Goal: Task Accomplishment & Management: Complete application form

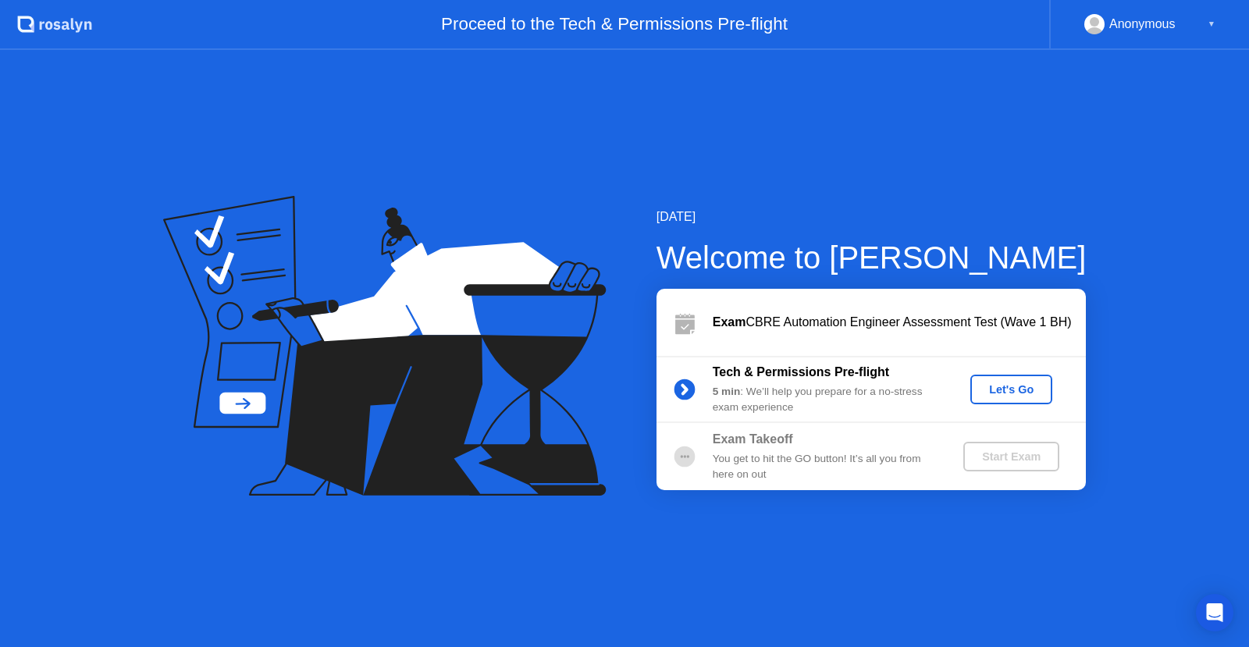
click at [577, 258] on icon at bounding box center [384, 346] width 443 height 300
click at [1009, 385] on div "Let's Go" at bounding box center [1010, 389] width 69 height 12
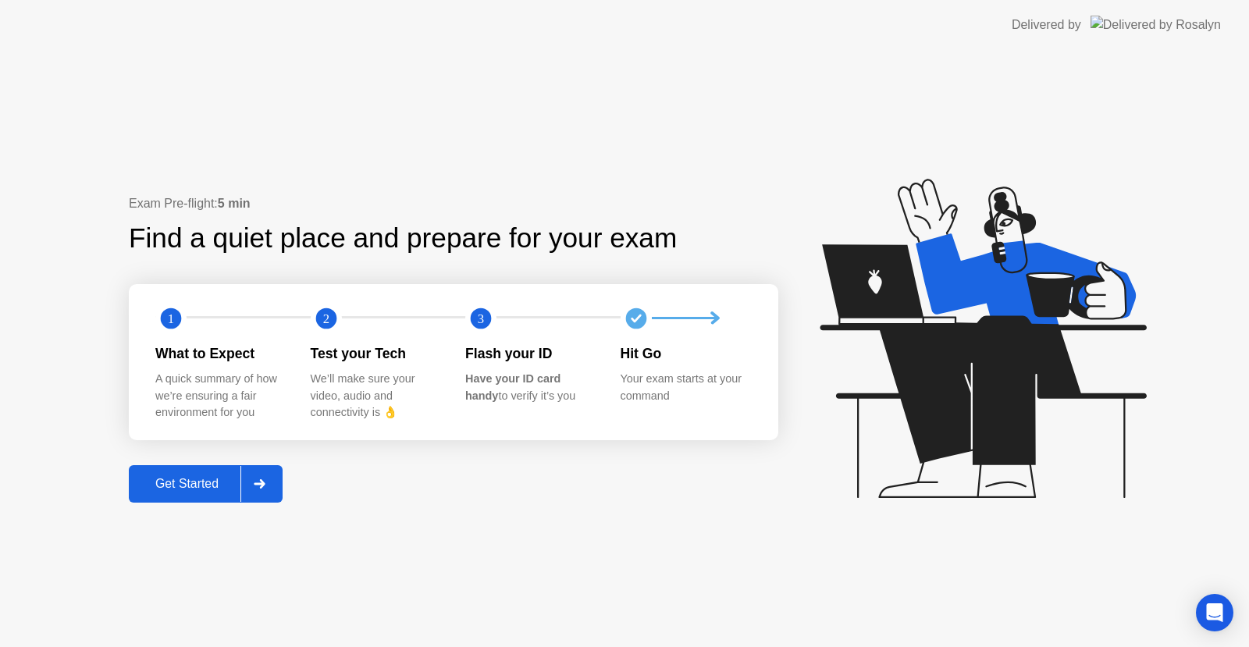
click at [262, 488] on icon at bounding box center [260, 483] width 12 height 9
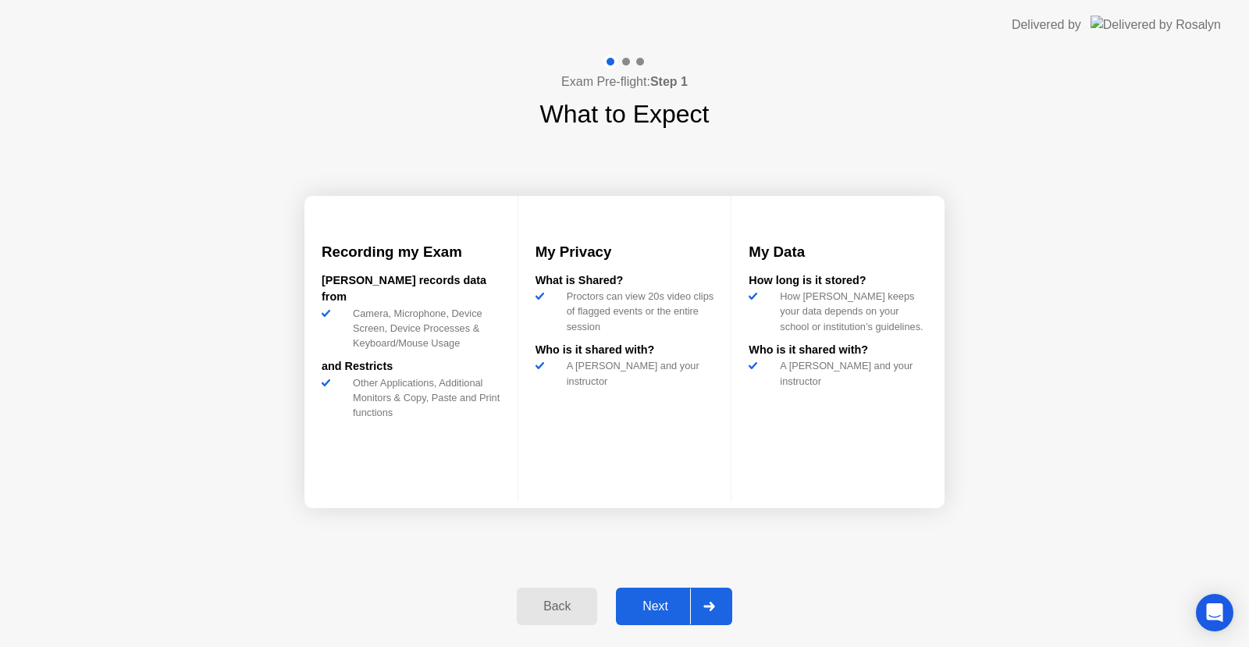
click at [666, 606] on div "Next" at bounding box center [654, 606] width 69 height 14
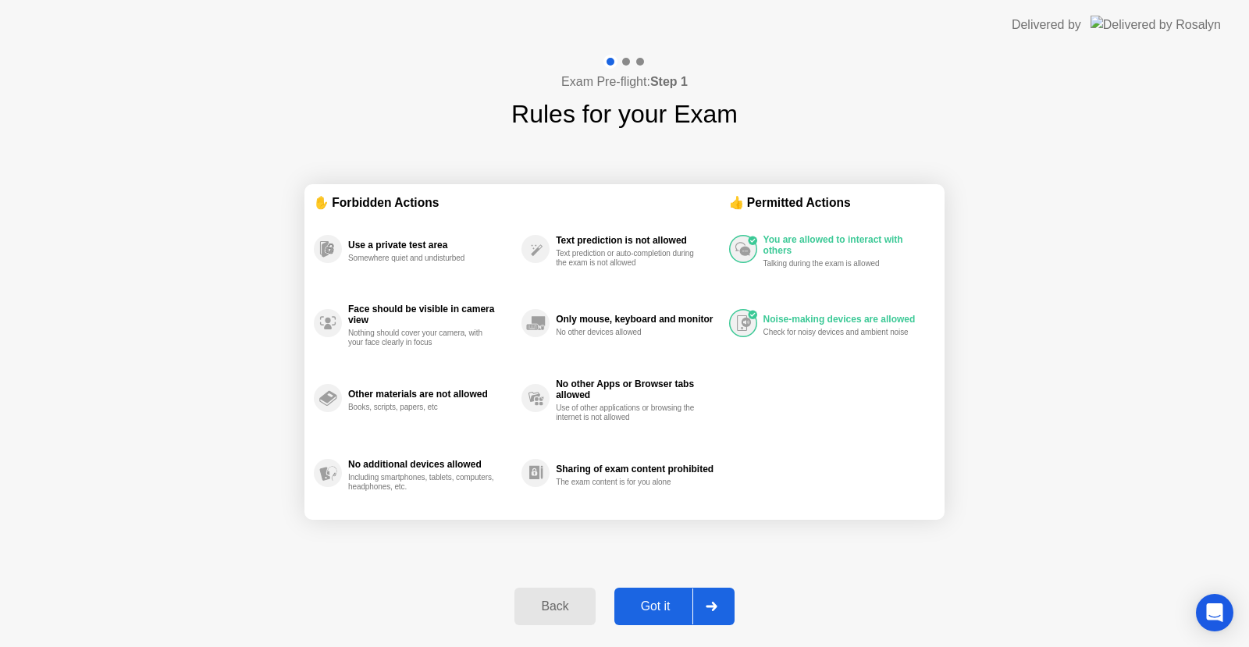
click at [661, 600] on div "Got it" at bounding box center [655, 606] width 73 height 14
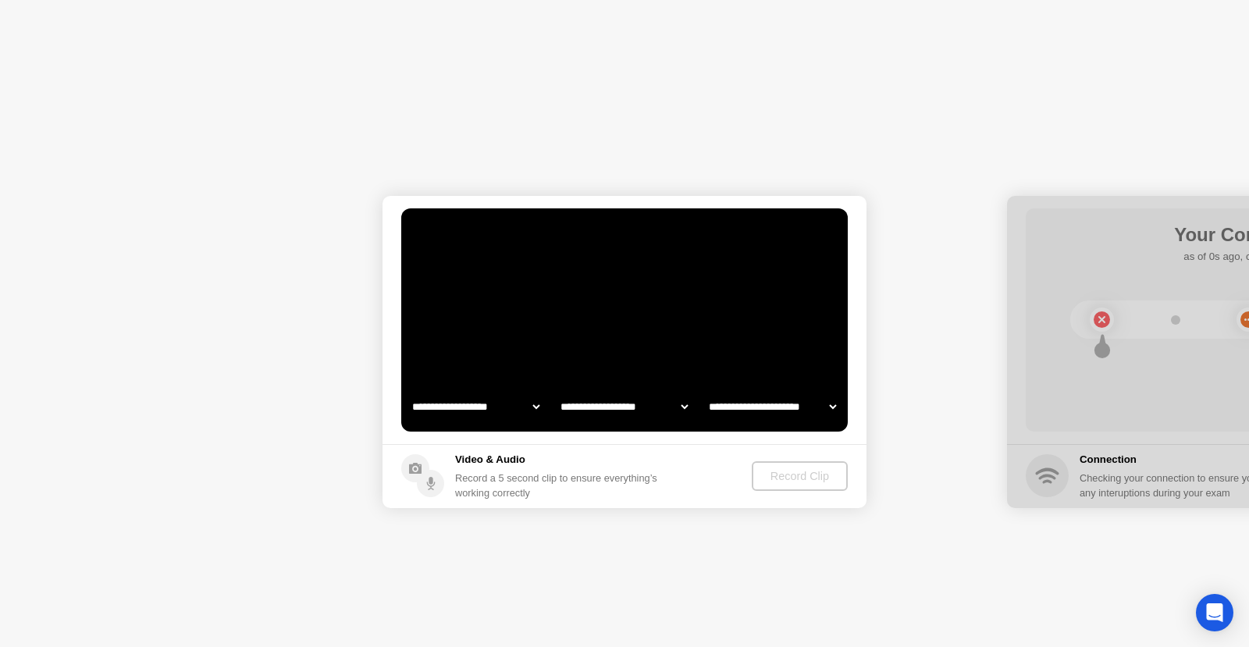
select select "**********"
select select "*******"
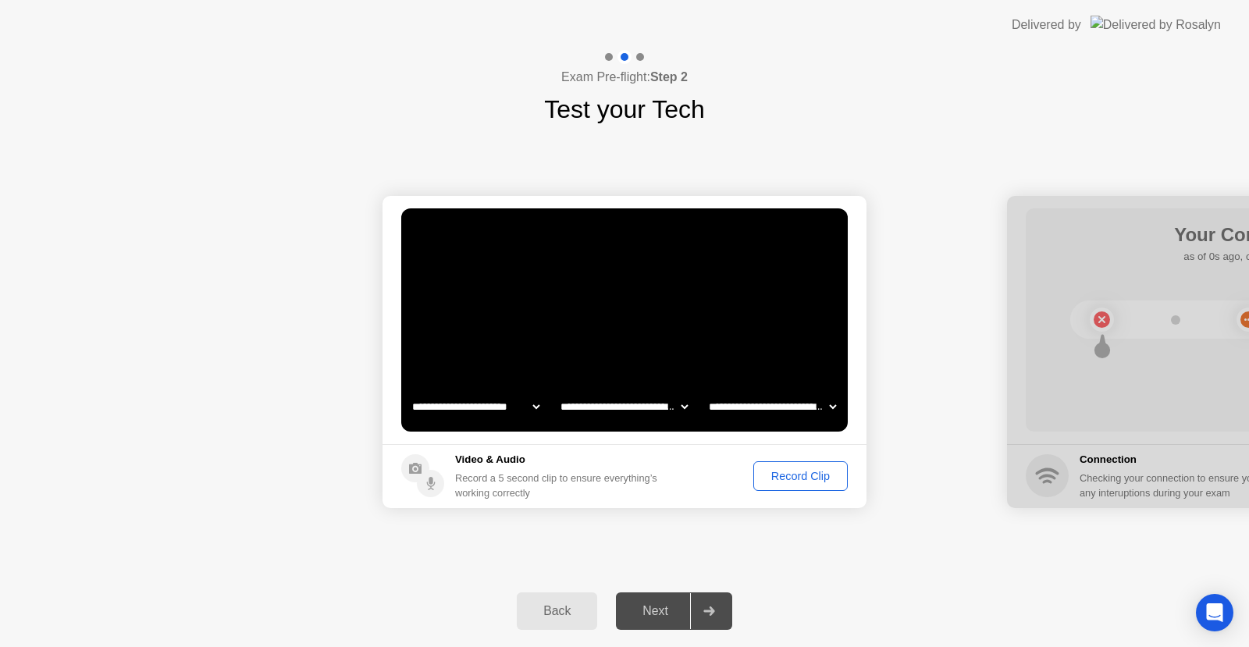
click at [765, 471] on div "Record Clip" at bounding box center [801, 476] width 84 height 12
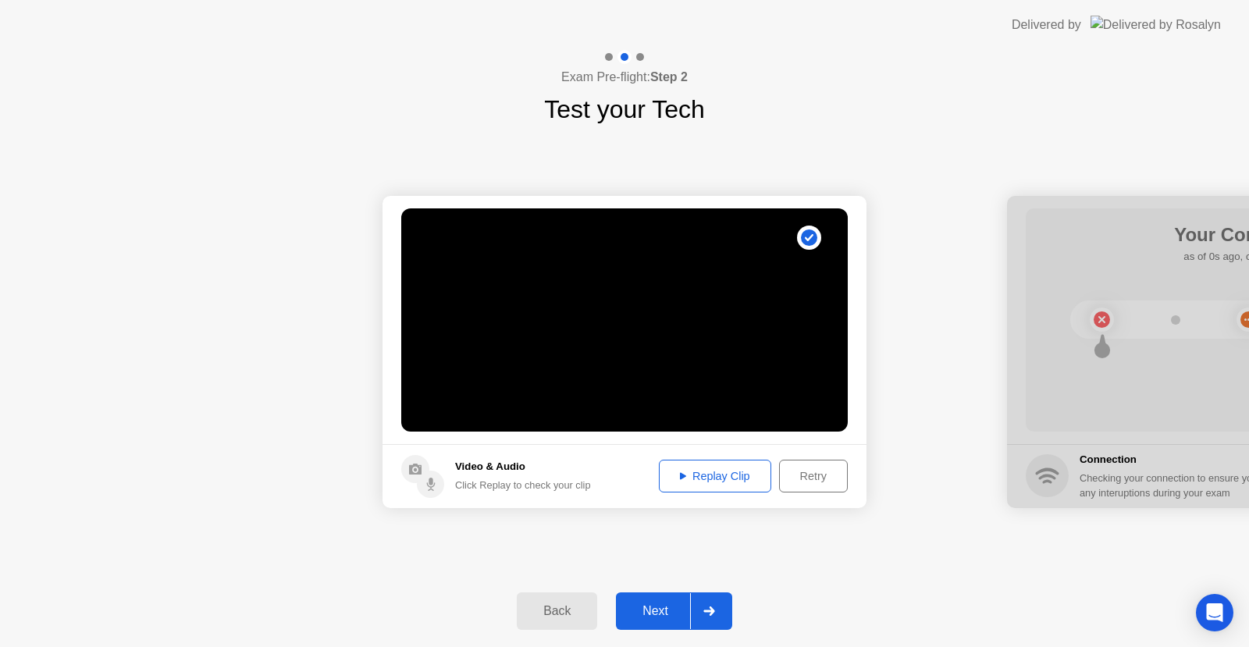
click at [730, 471] on div "Replay Clip" at bounding box center [714, 476] width 101 height 12
click at [663, 606] on div "Next" at bounding box center [654, 611] width 69 height 14
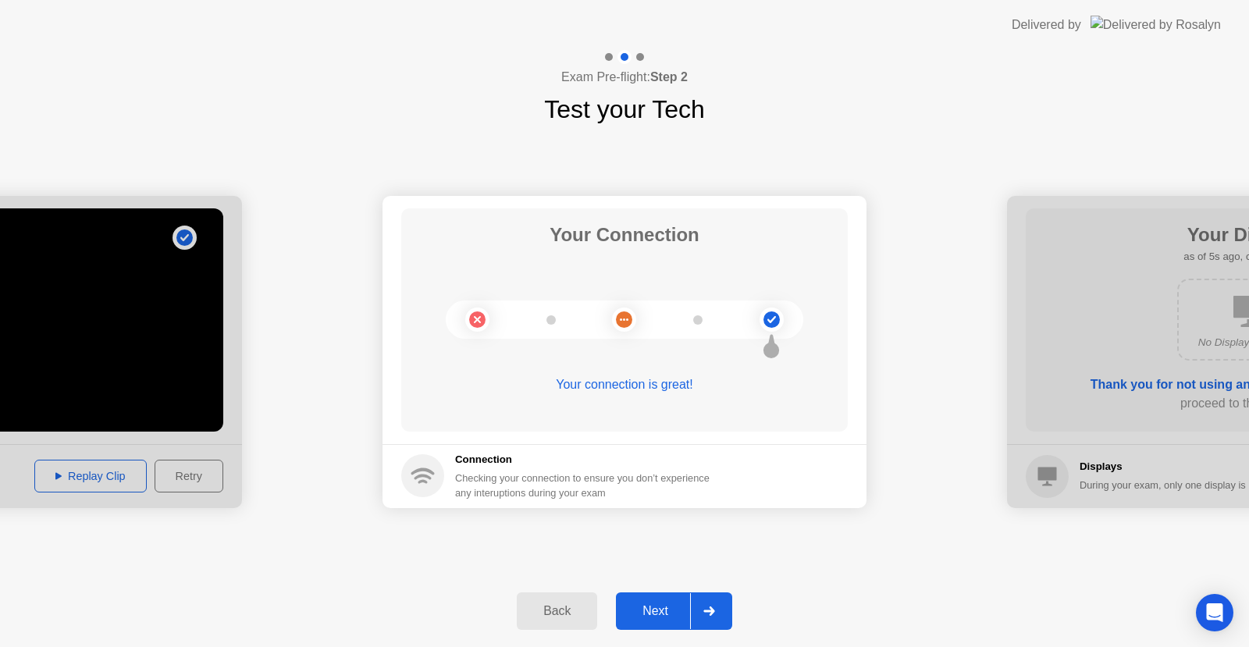
click at [666, 606] on div "Next" at bounding box center [654, 611] width 69 height 14
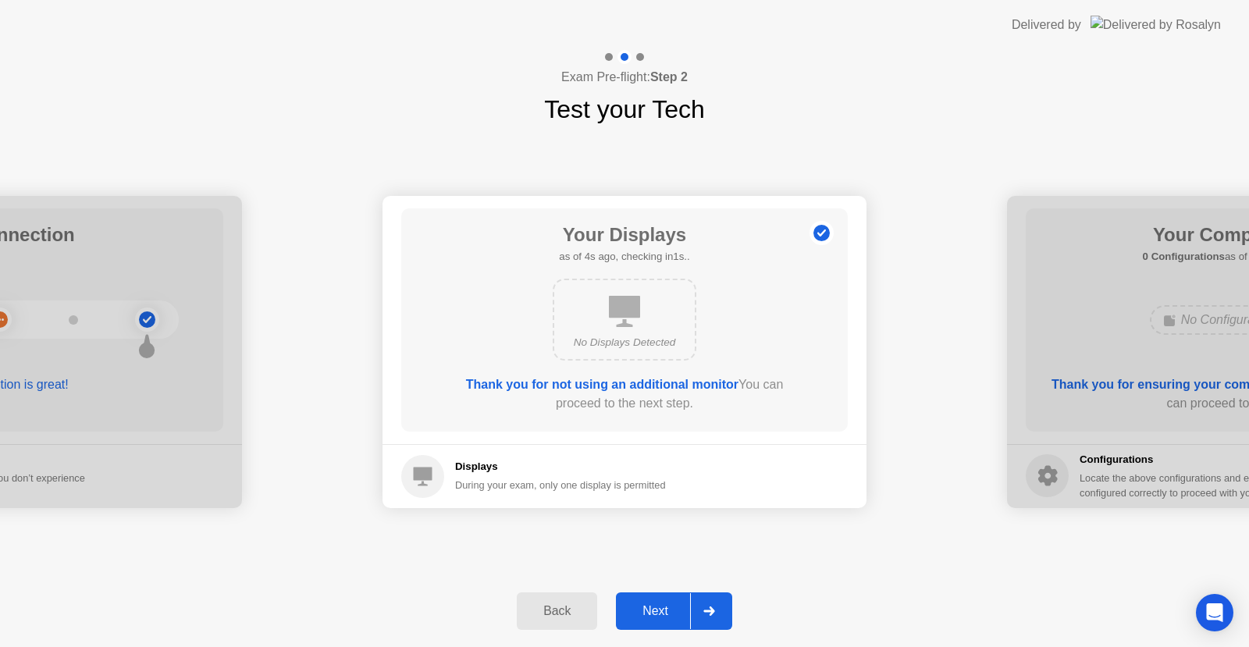
click at [656, 605] on div "Next" at bounding box center [654, 611] width 69 height 14
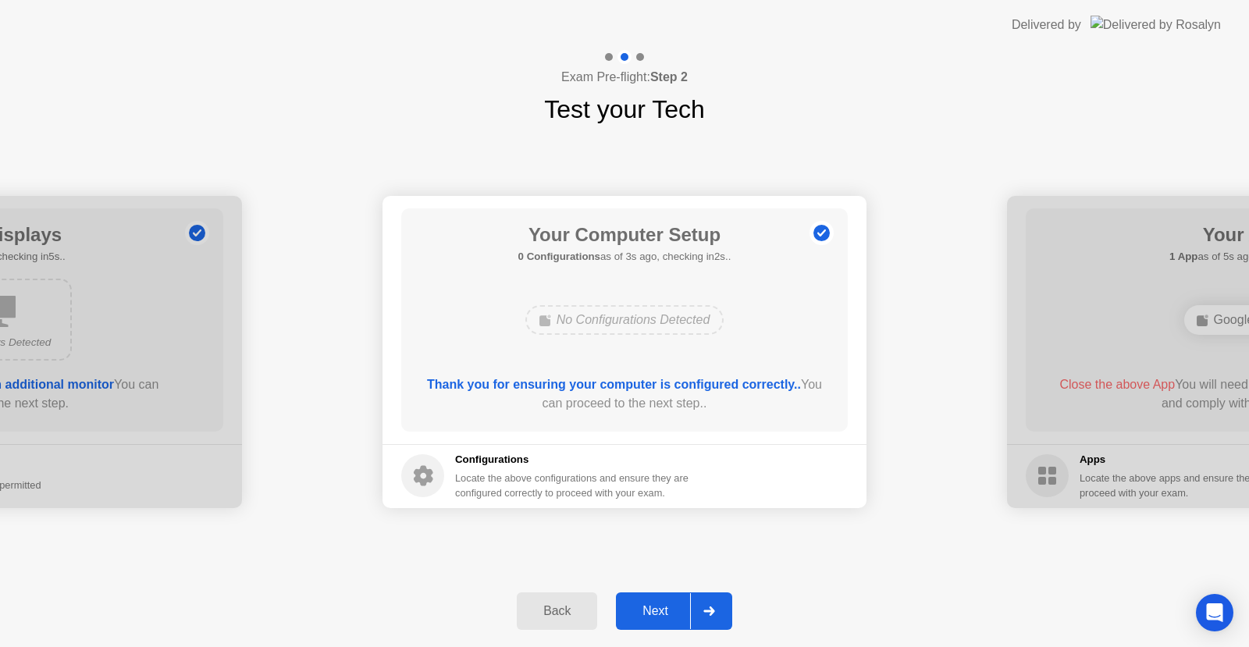
click at [670, 606] on div "Next" at bounding box center [654, 611] width 69 height 14
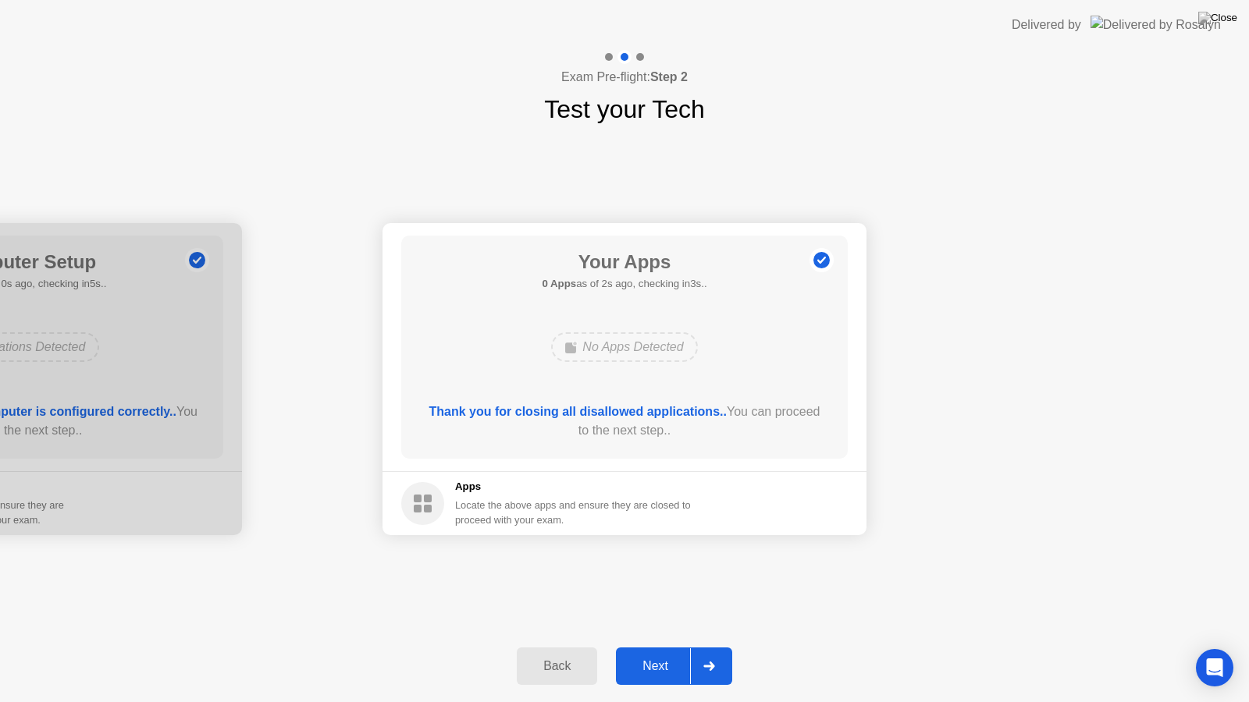
click at [654, 646] on div "Next" at bounding box center [654, 666] width 69 height 14
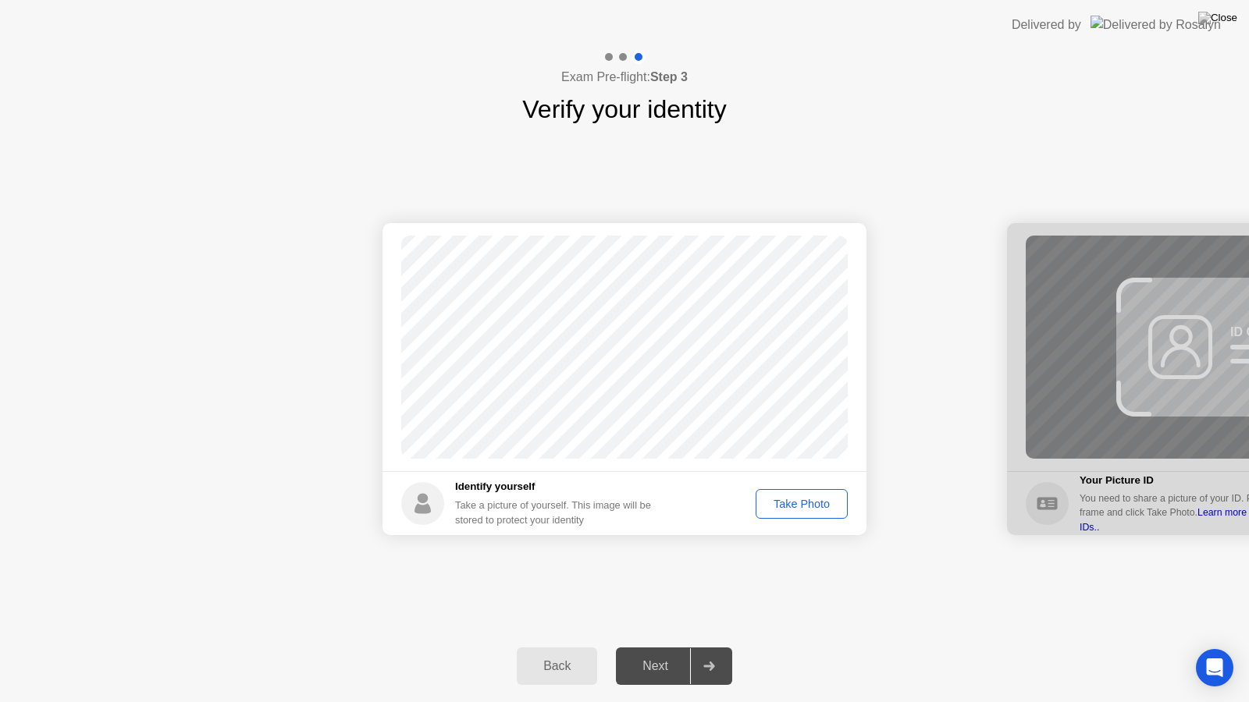
click at [815, 508] on div "Take Photo" at bounding box center [801, 504] width 81 height 12
click at [665, 646] on div "Next" at bounding box center [654, 666] width 69 height 14
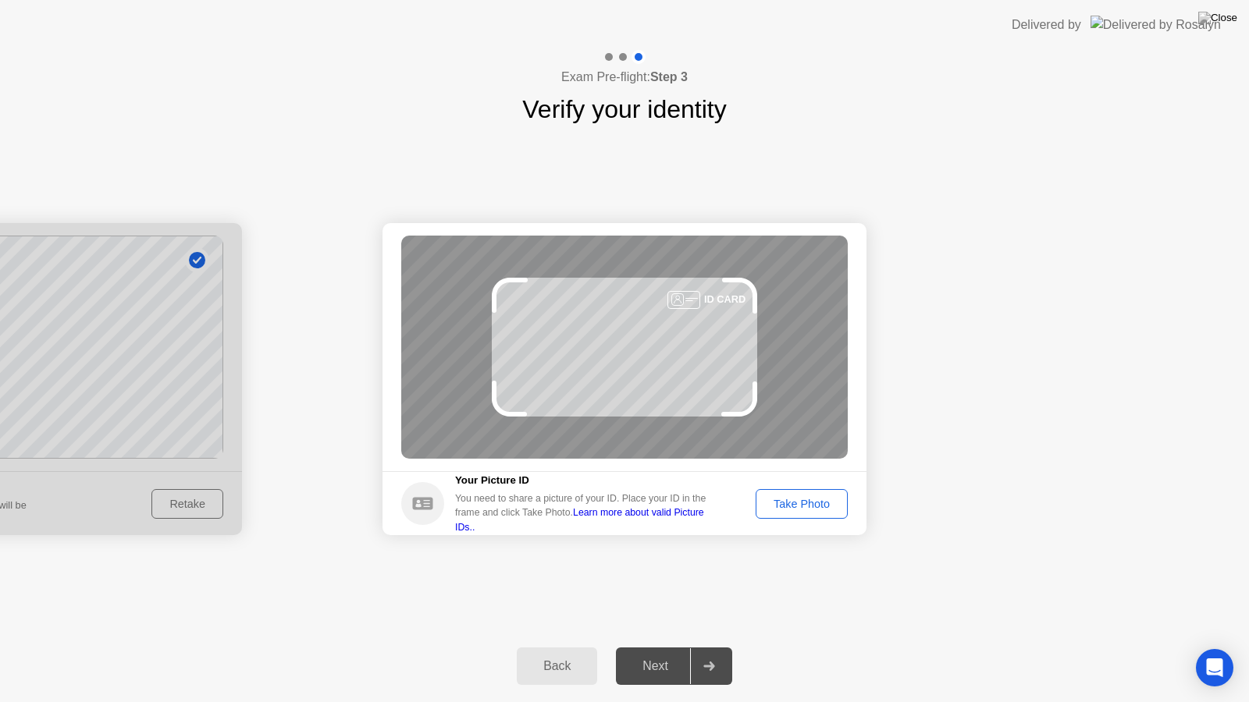
click at [803, 513] on button "Take Photo" at bounding box center [801, 504] width 92 height 30
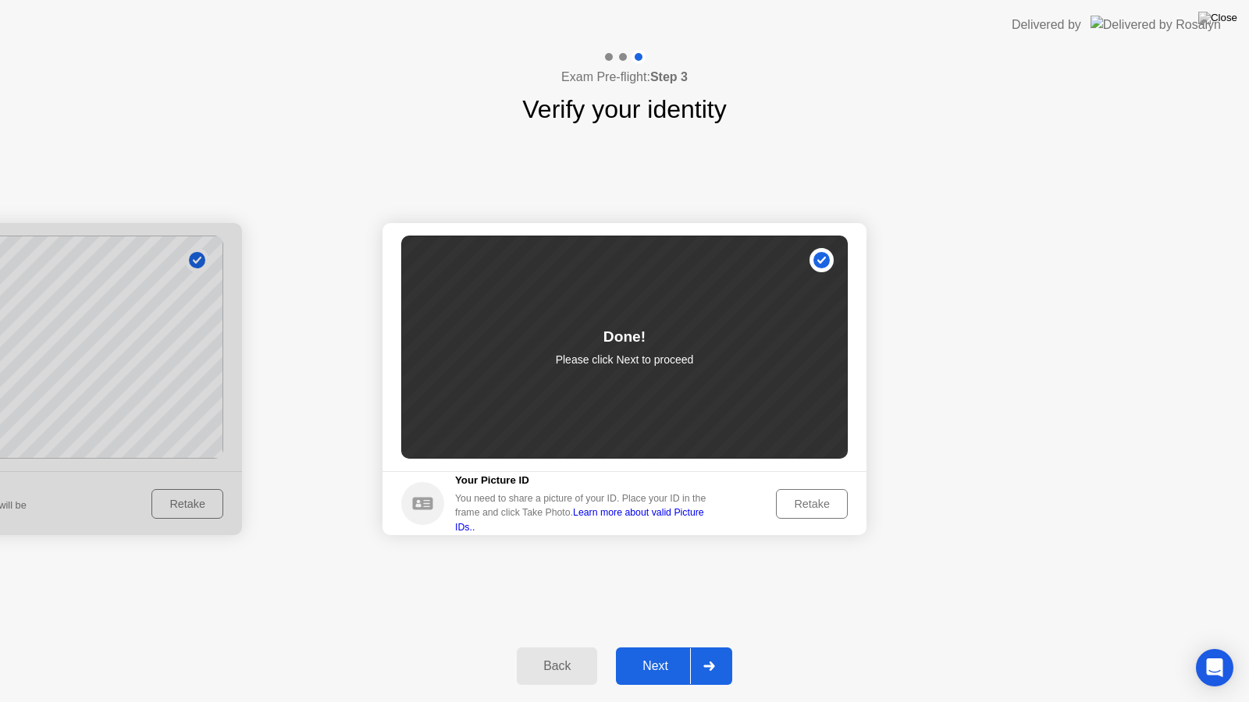
click at [675, 646] on div "Next" at bounding box center [654, 666] width 69 height 14
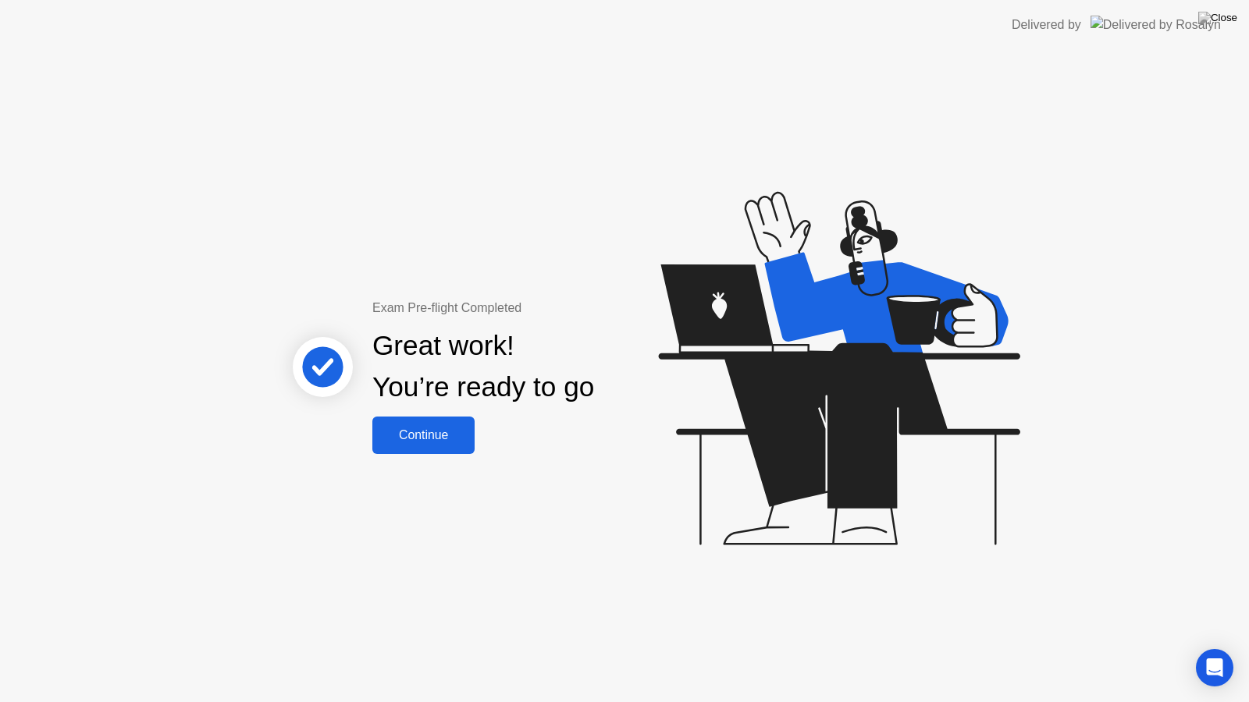
click at [456, 434] on div "Continue" at bounding box center [423, 435] width 93 height 14
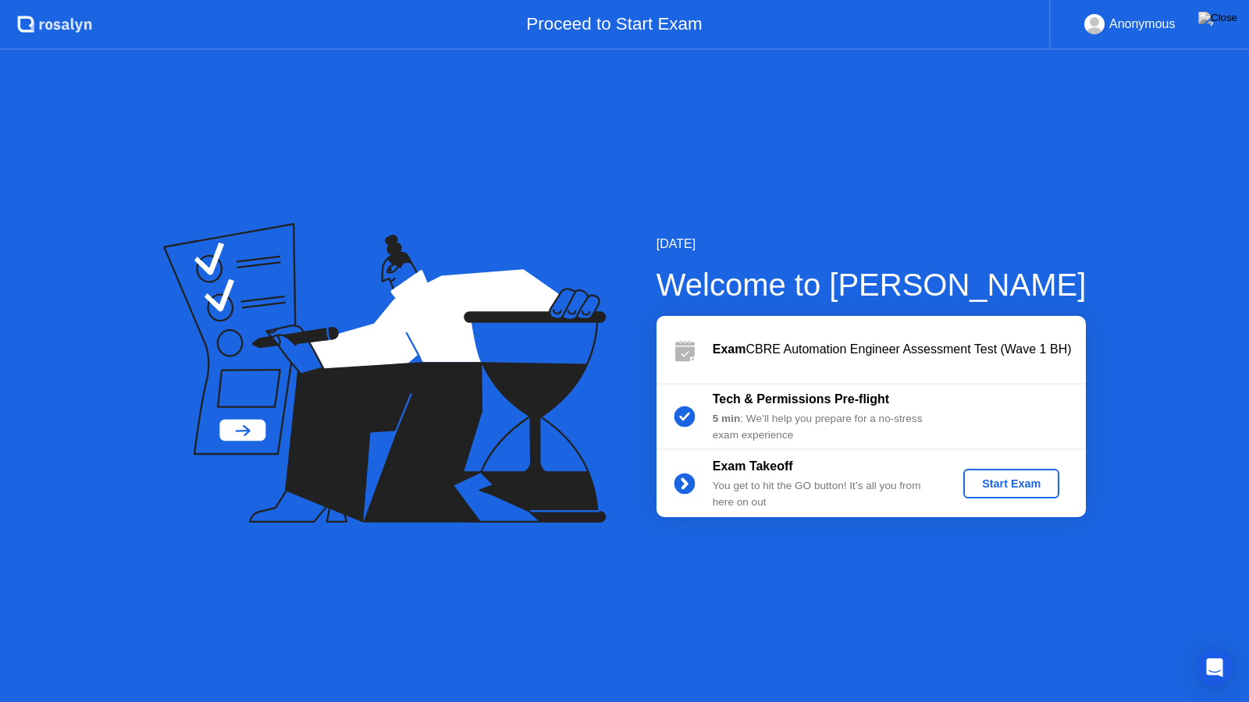
click at [1025, 478] on div "Start Exam" at bounding box center [1011, 484] width 84 height 12
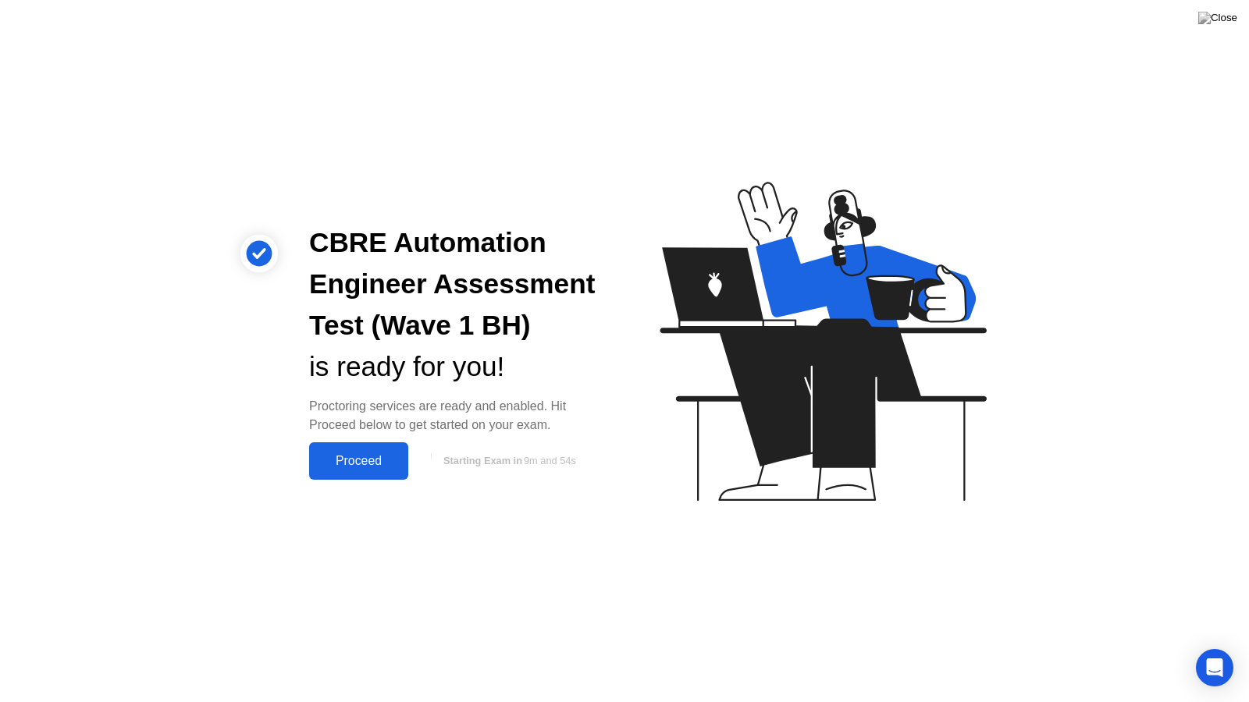
click at [382, 461] on div "Proceed" at bounding box center [359, 461] width 90 height 14
